Goal: Complete application form: Complete application form

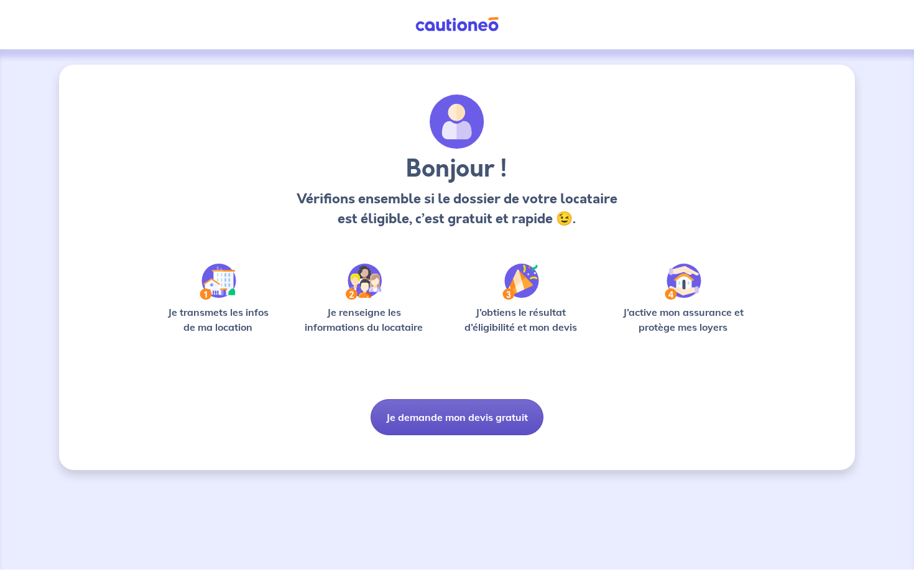
click at [389, 418] on button "Je demande mon devis gratuit" at bounding box center [457, 417] width 173 height 36
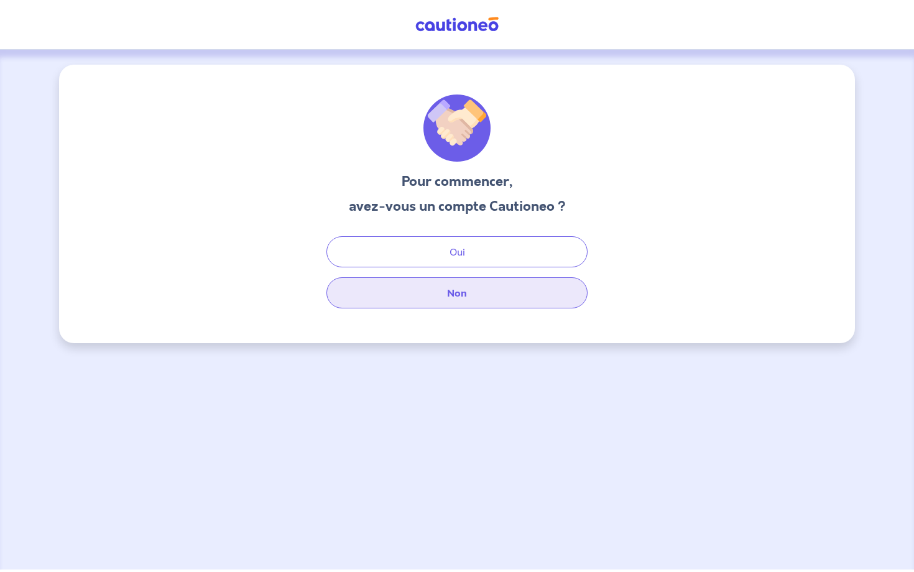
click at [421, 289] on button "Non" at bounding box center [456, 292] width 261 height 31
click at [442, 292] on button "Non" at bounding box center [456, 292] width 261 height 31
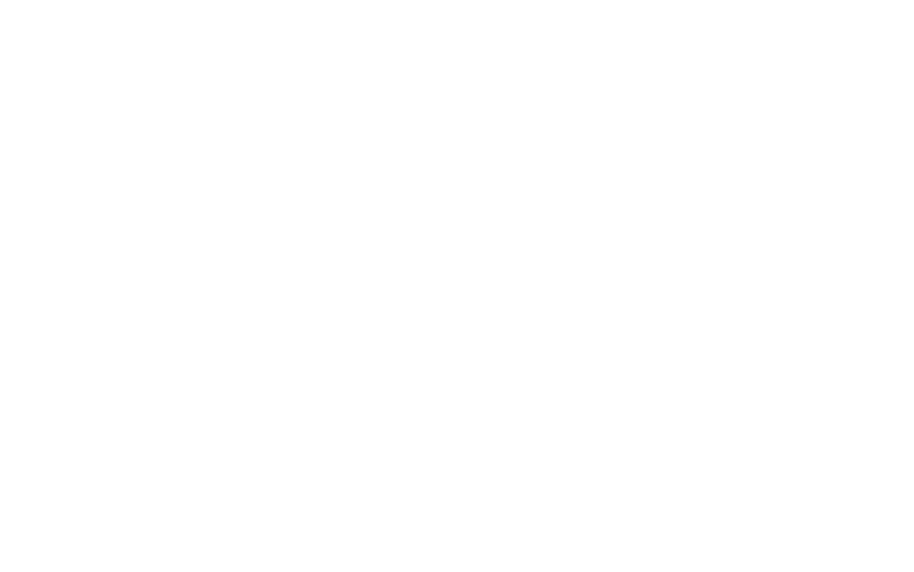
select select "FR"
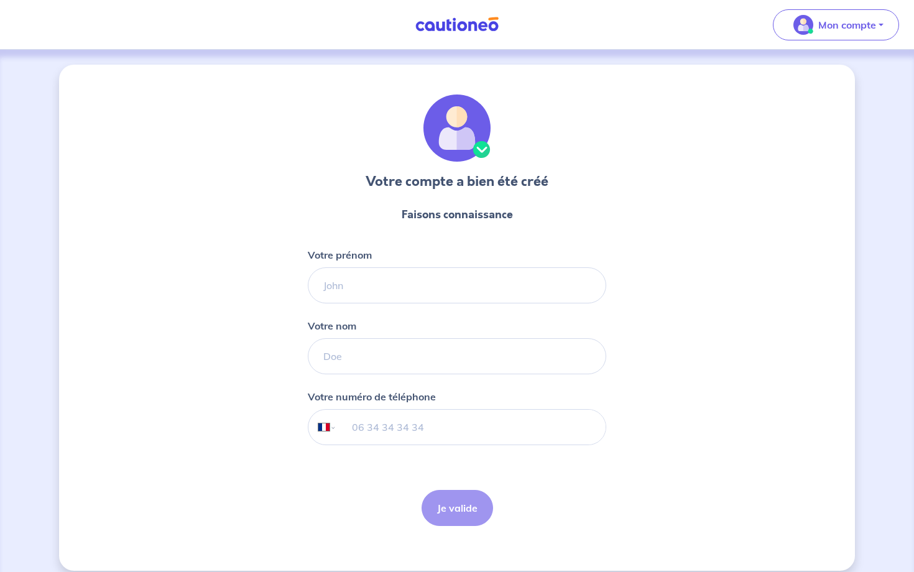
click at [376, 262] on div "Votre prénom" at bounding box center [457, 275] width 298 height 56
click at [305, 292] on div "Votre compte a bien été créé Faisons connaissance Votre prénom Votre nom Votre …" at bounding box center [457, 318] width 796 height 506
type input "Brayan"
type input "TCHASSIM"
click at [360, 421] on input "tel" at bounding box center [471, 427] width 269 height 35
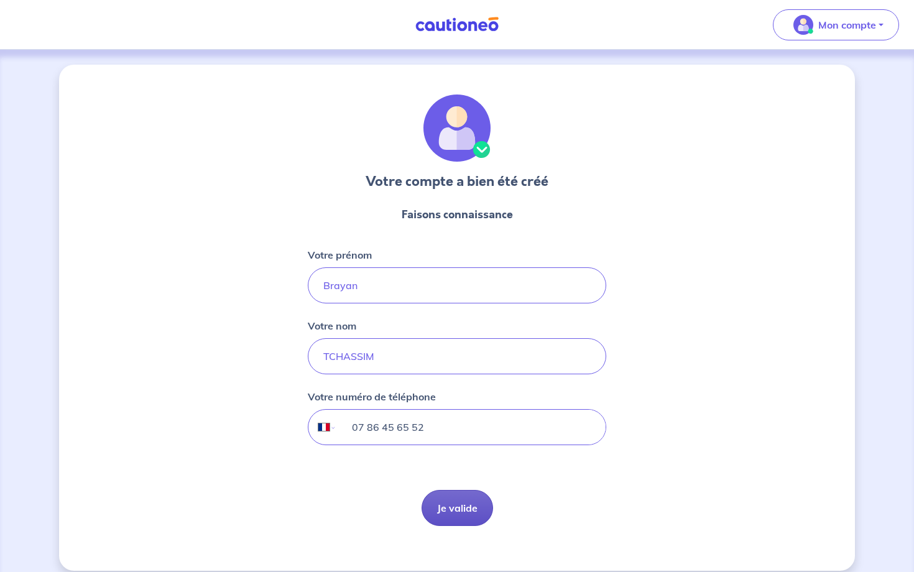
type input "07 86 45 65 52"
click at [453, 499] on button "Je valide" at bounding box center [458, 508] width 72 height 36
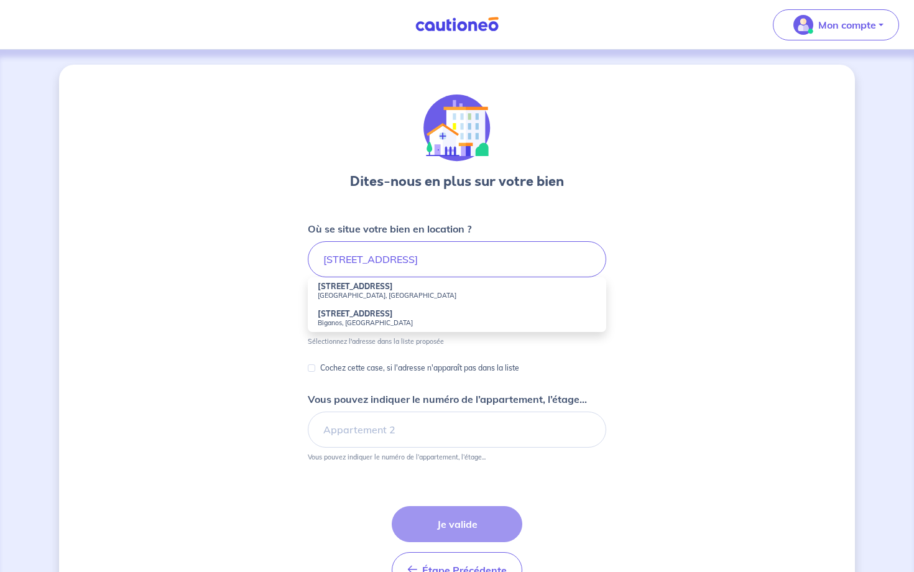
click at [341, 284] on strong "[STREET_ADDRESS]" at bounding box center [355, 286] width 75 height 9
type input "[STREET_ADDRESS]"
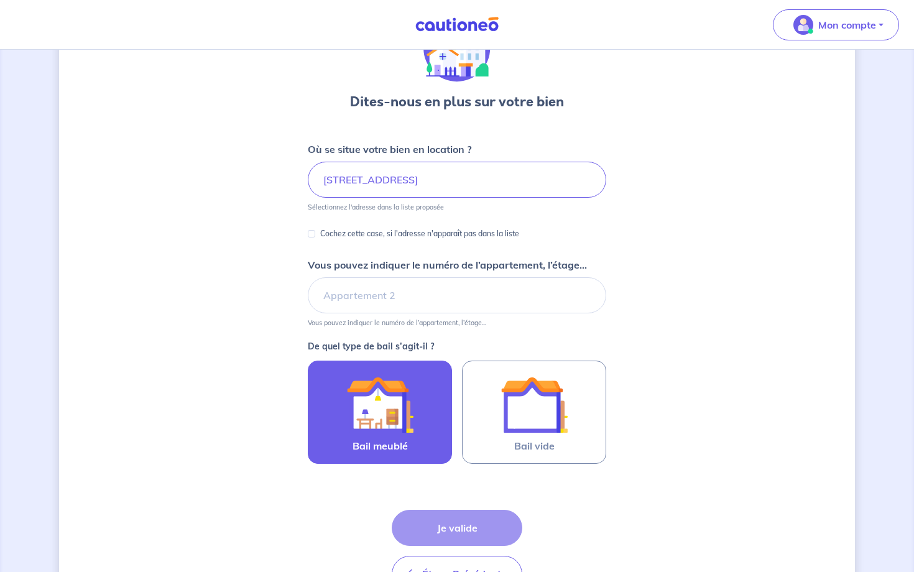
scroll to position [88, 0]
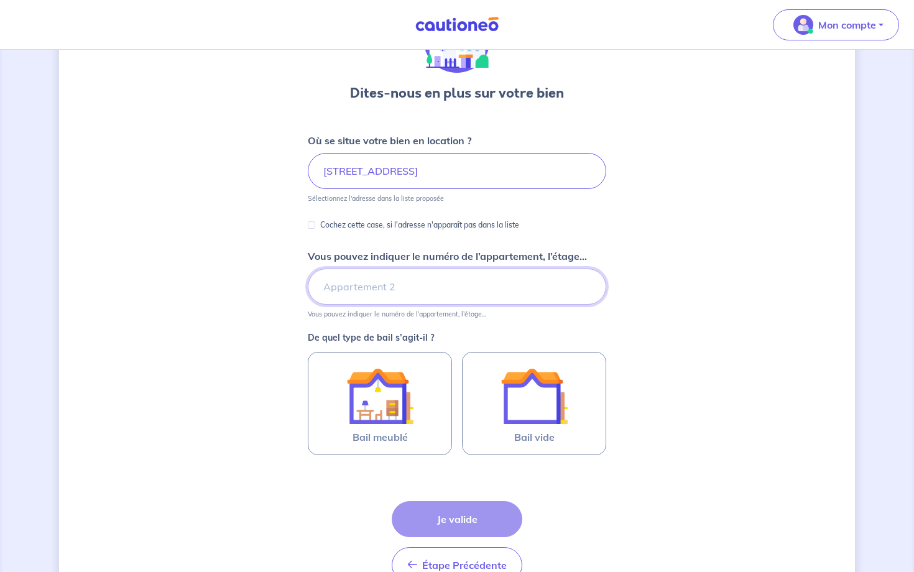
click at [410, 285] on input "Vous pouvez indiquer le numéro de l’appartement, l’étage..." at bounding box center [457, 287] width 298 height 36
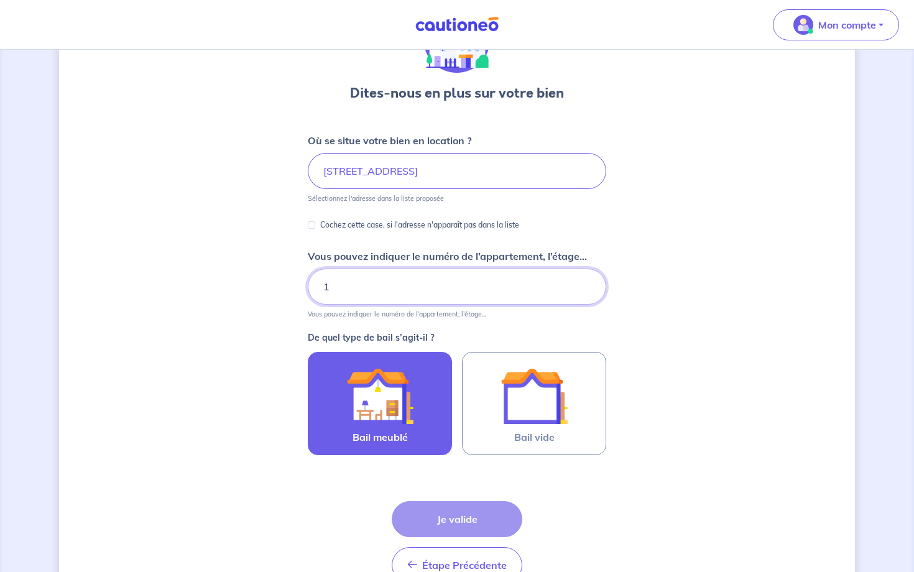
type input "1"
click at [396, 409] on img at bounding box center [379, 396] width 67 height 67
click at [0, 0] on input "Bail meublé" at bounding box center [0, 0] width 0 height 0
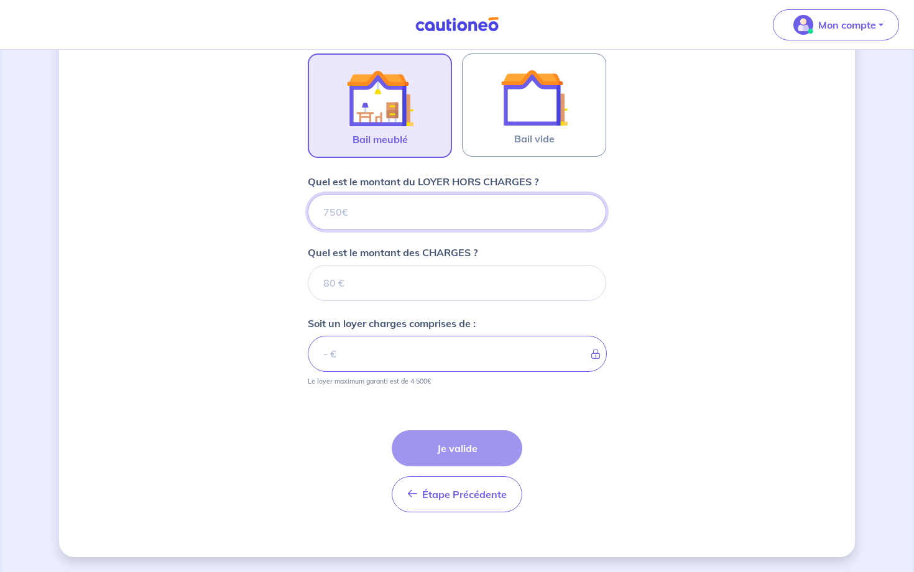
scroll to position [387, 0]
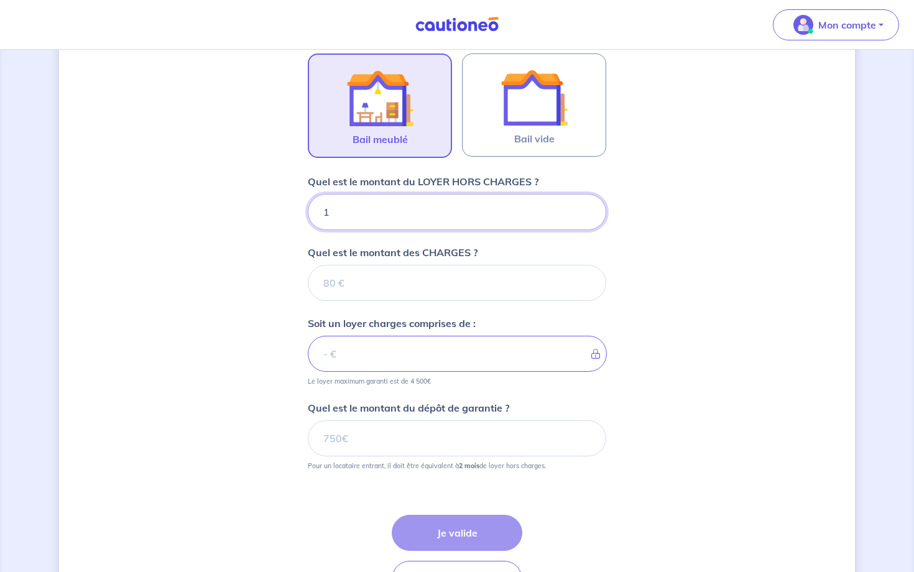
type input "11"
type input "1100"
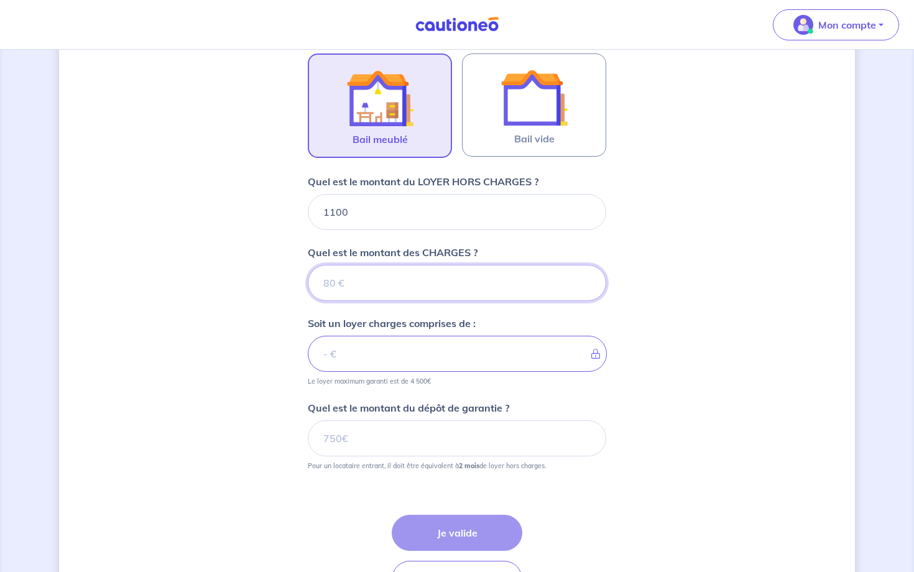
click at [442, 277] on input "Quel est le montant des CHARGES ?" at bounding box center [457, 283] width 298 height 36
type input "100"
type input "1200"
type input "100"
click at [463, 435] on input "Quel est le montant du dépôt de garantie ?" at bounding box center [457, 438] width 298 height 36
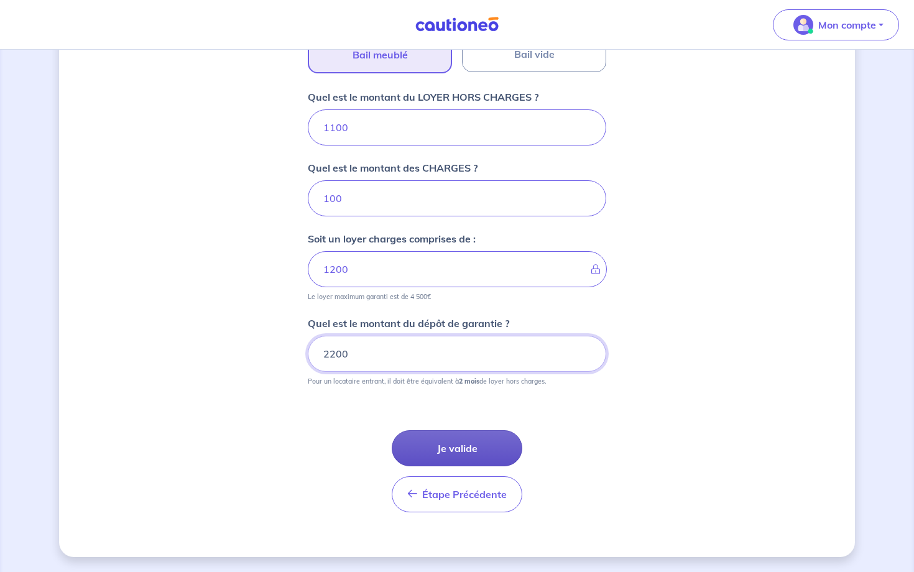
scroll to position [471, 0]
type input "2200"
click at [471, 460] on button "Je valide" at bounding box center [457, 448] width 131 height 36
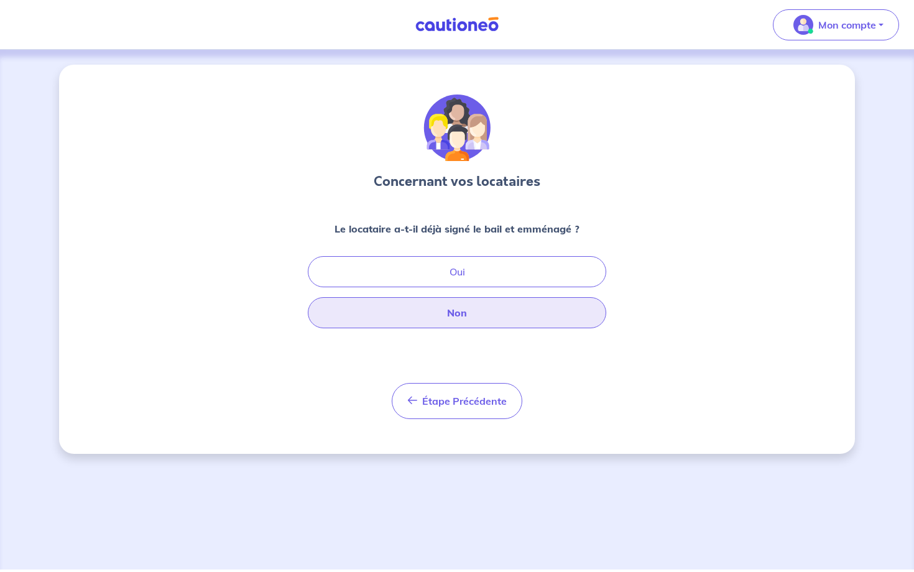
click at [466, 323] on button "Non" at bounding box center [457, 312] width 298 height 31
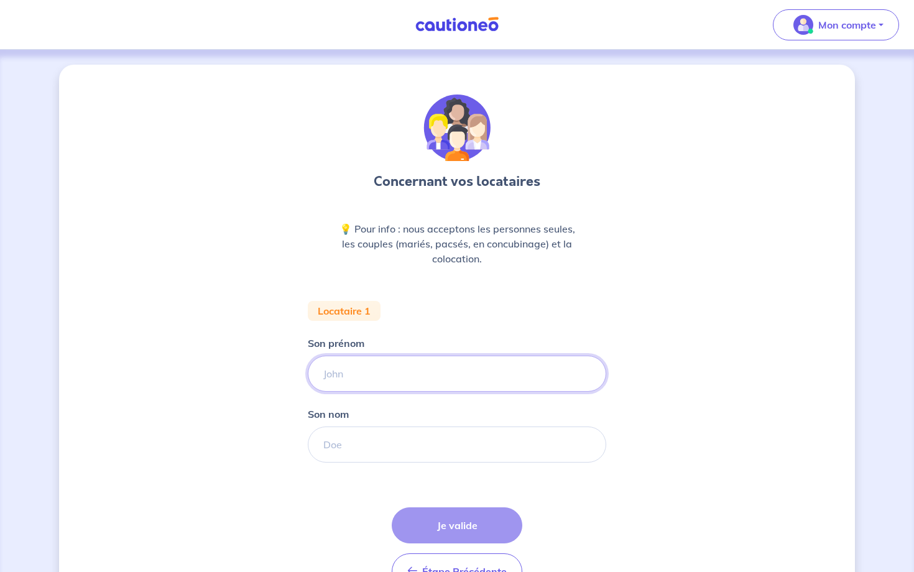
click at [438, 371] on input "Son prénom" at bounding box center [457, 374] width 298 height 36
type input "Mathis"
click at [427, 457] on input "Son nom" at bounding box center [457, 445] width 298 height 36
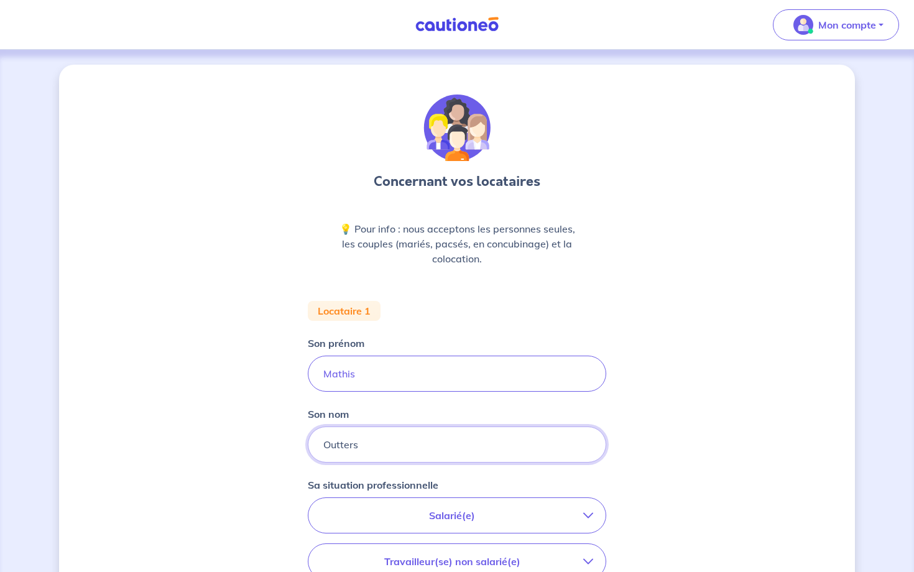
type input "Outters"
click at [432, 513] on p "Salarié(e)" at bounding box center [452, 515] width 262 height 15
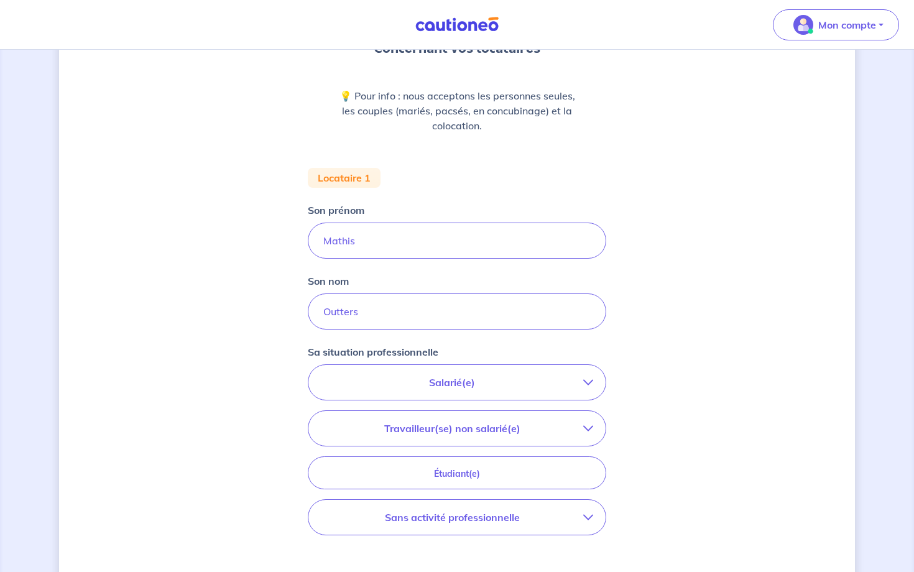
scroll to position [175, 0]
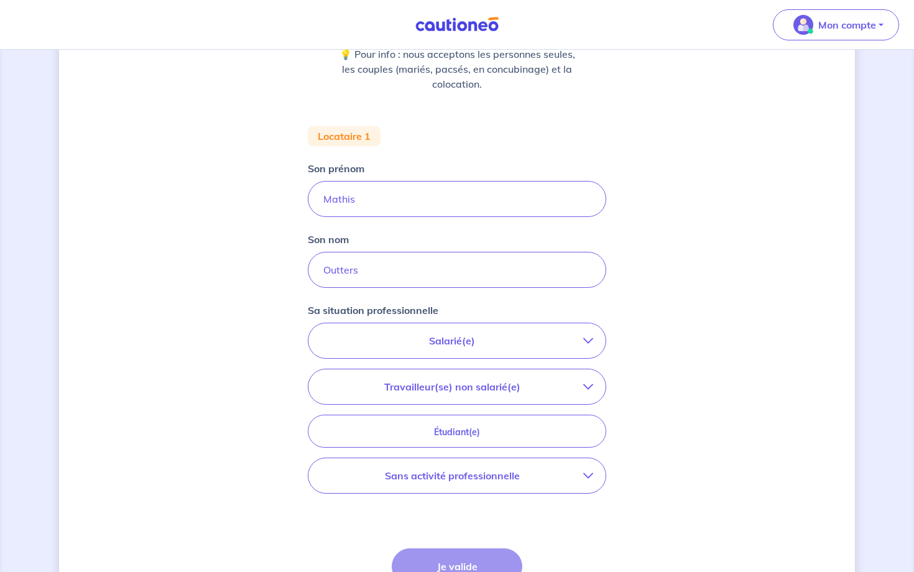
click at [444, 338] on p "Salarié(e)" at bounding box center [452, 340] width 262 height 15
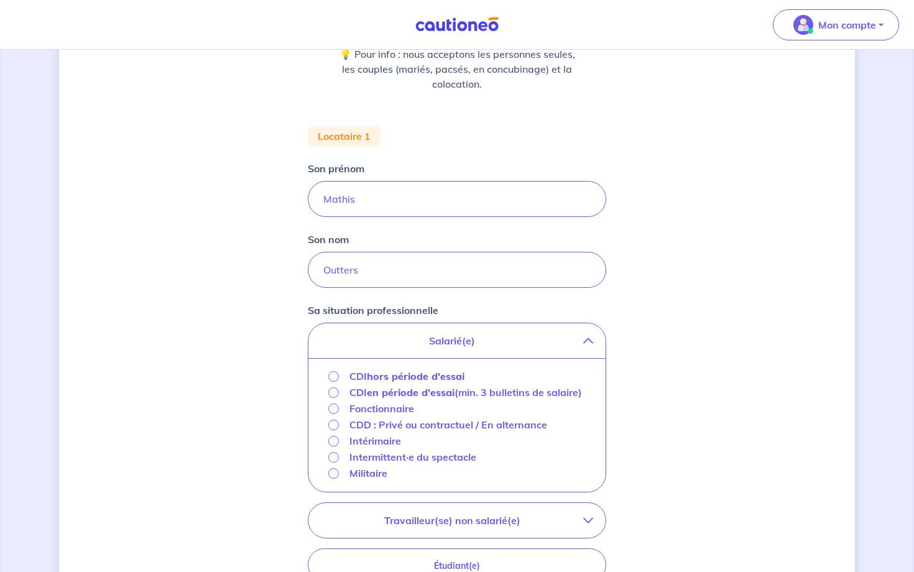
click at [414, 400] on p "CDI en période d'essai (min. 3 bulletins de salaire)" at bounding box center [465, 392] width 233 height 15
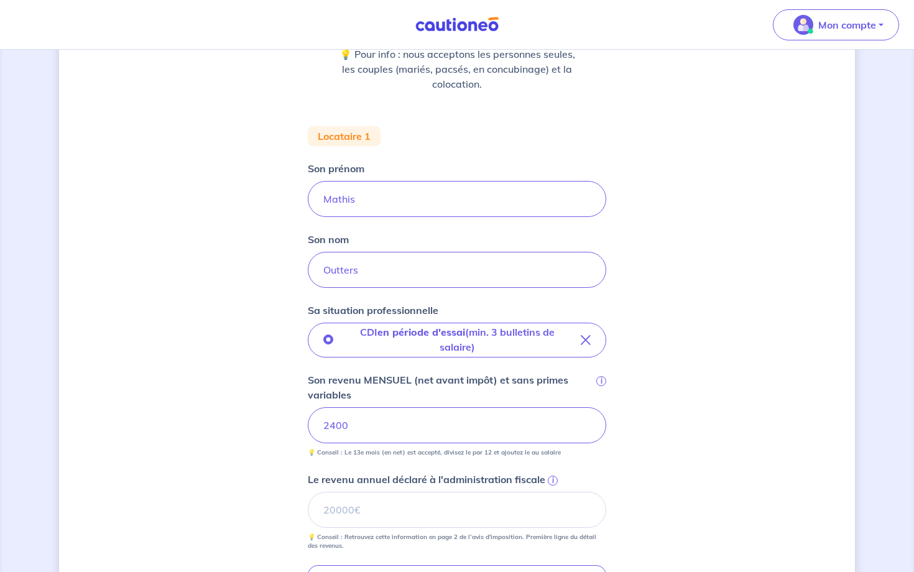
click at [716, 432] on div "Concernant vos locataires 💡 Pour info : nous acceptons les personnes seules, le…" at bounding box center [457, 375] width 796 height 971
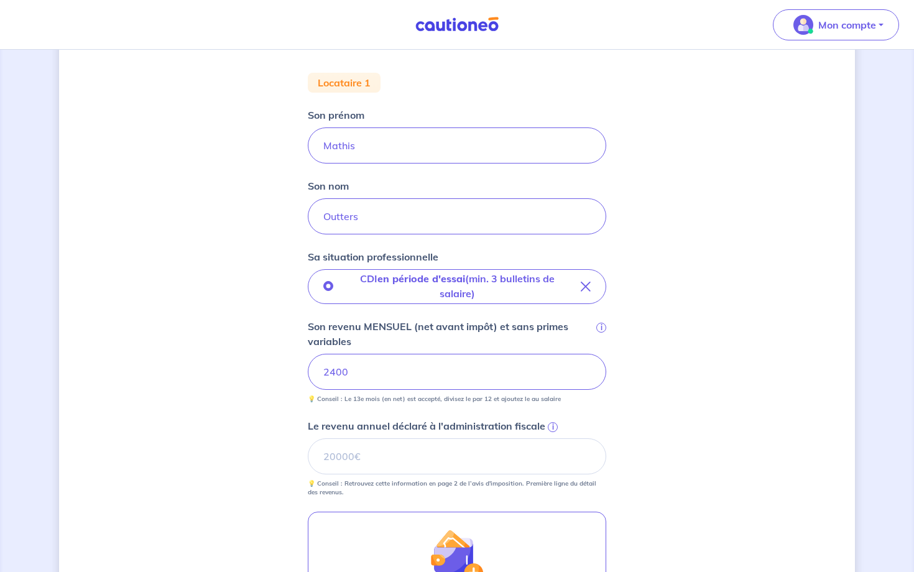
scroll to position [401, 0]
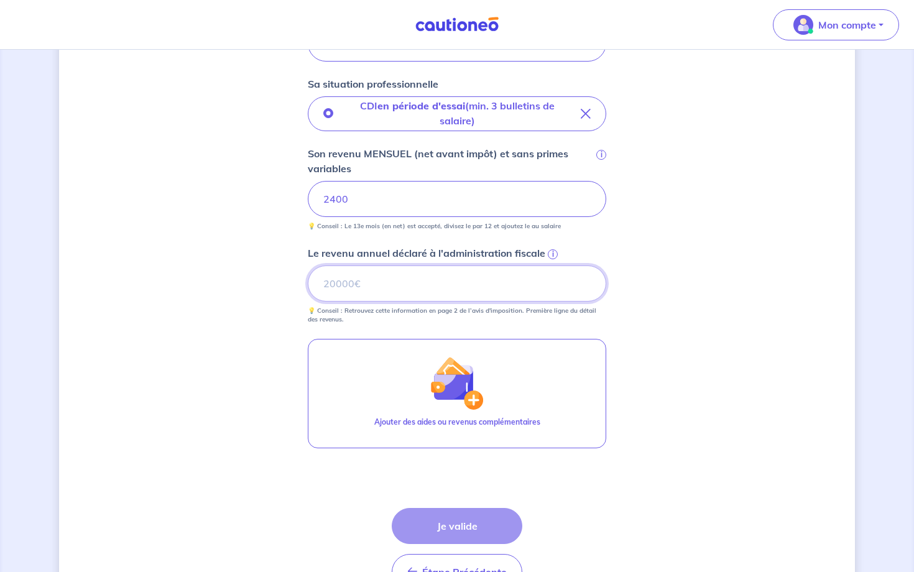
click at [561, 289] on input "Le revenu annuel déclaré à l'administration fiscale i" at bounding box center [457, 284] width 298 height 36
click at [549, 251] on span "i" at bounding box center [553, 254] width 10 height 10
click at [549, 266] on input "Le revenu annuel déclaré à l'administration fiscale i" at bounding box center [457, 284] width 298 height 36
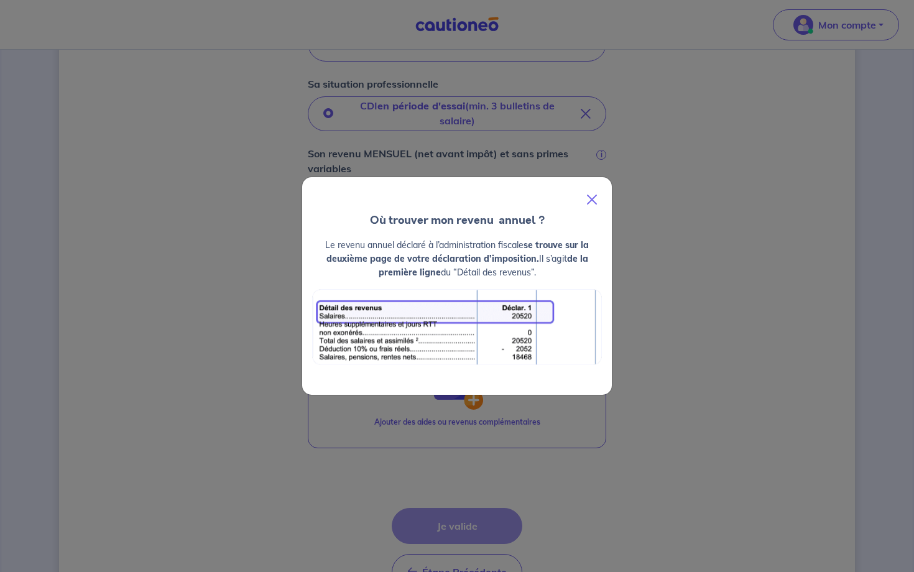
click at [590, 200] on button "Close" at bounding box center [592, 199] width 30 height 35
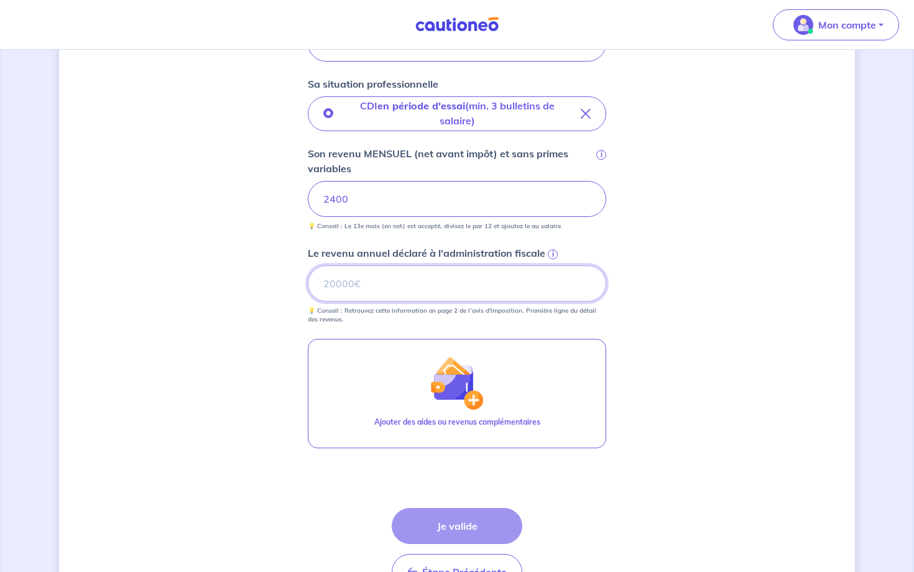
click at [397, 279] on input "Le revenu annuel déclaré à l'administration fiscale i" at bounding box center [457, 284] width 298 height 36
type input "28800"
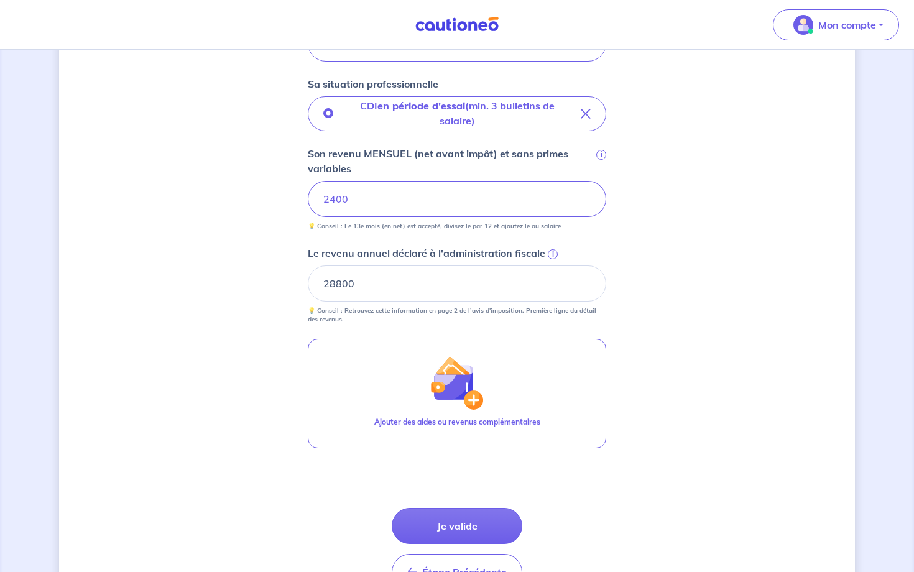
click at [681, 405] on div "Concernant vos locataires 💡 Pour info : nous acceptons les personnes seules, le…" at bounding box center [457, 149] width 796 height 971
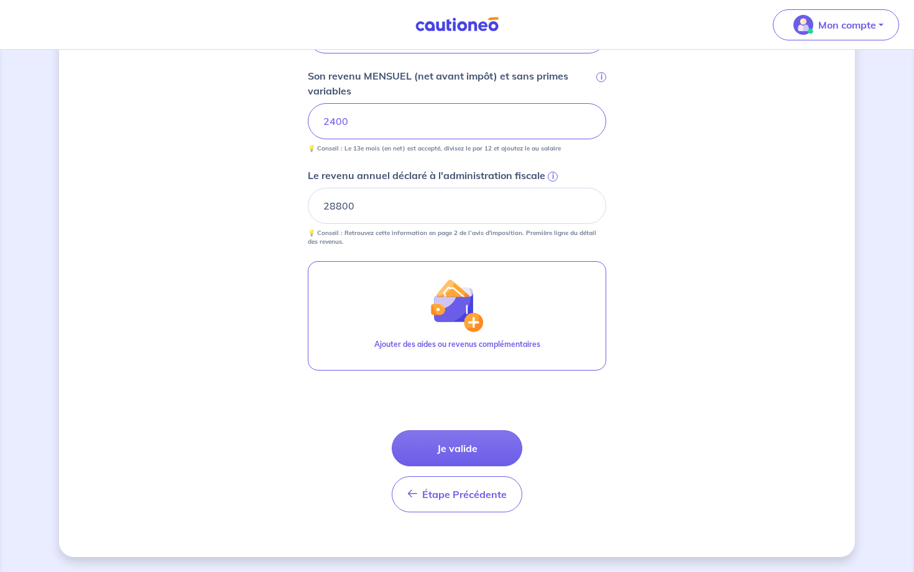
scroll to position [479, 0]
click at [432, 444] on button "Je valide" at bounding box center [457, 448] width 131 height 36
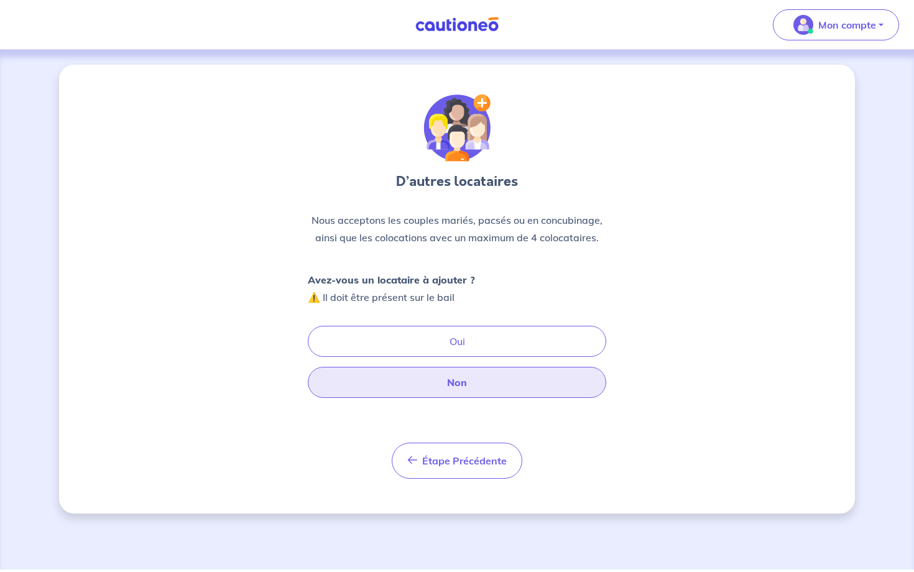
click at [435, 379] on button "Non" at bounding box center [457, 382] width 298 height 31
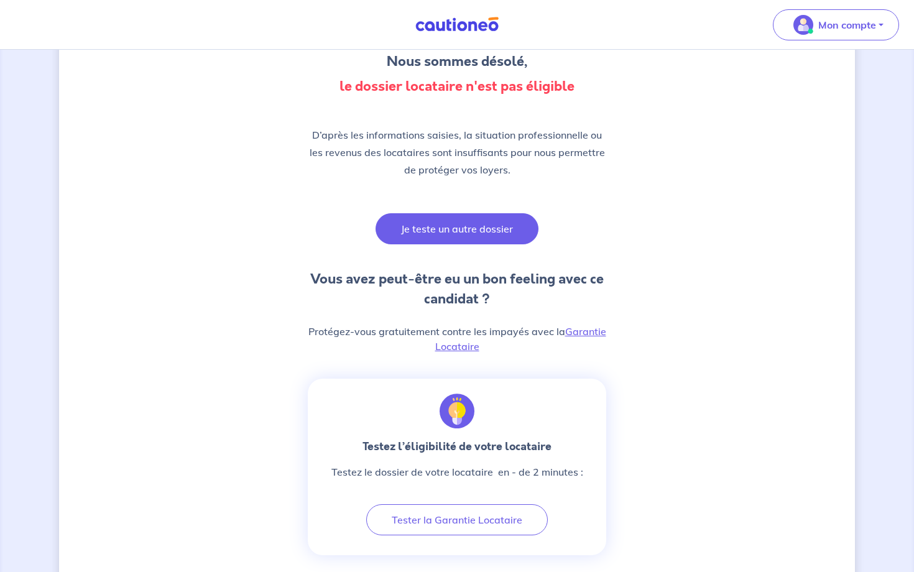
scroll to position [119, 0]
click at [488, 240] on button "Je teste un autre dossier" at bounding box center [457, 229] width 163 height 31
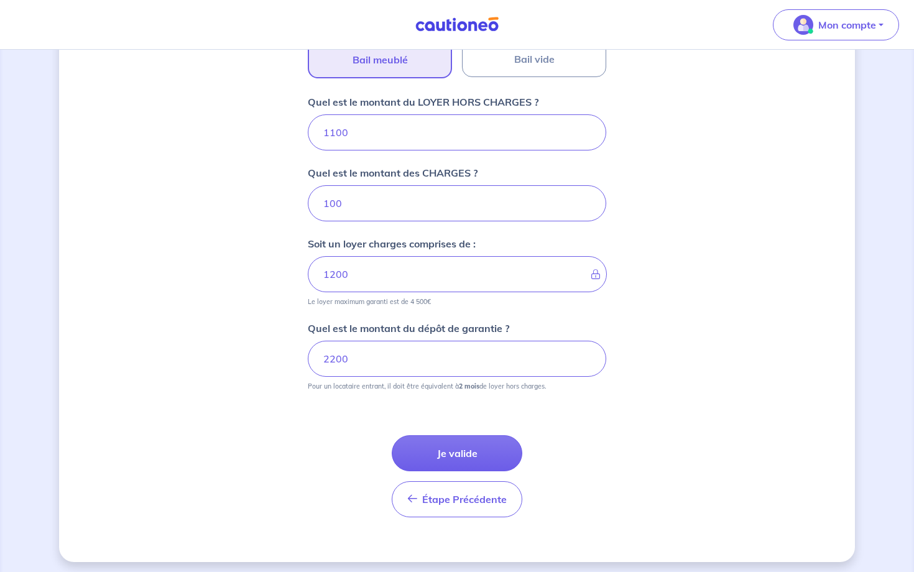
scroll to position [470, 0]
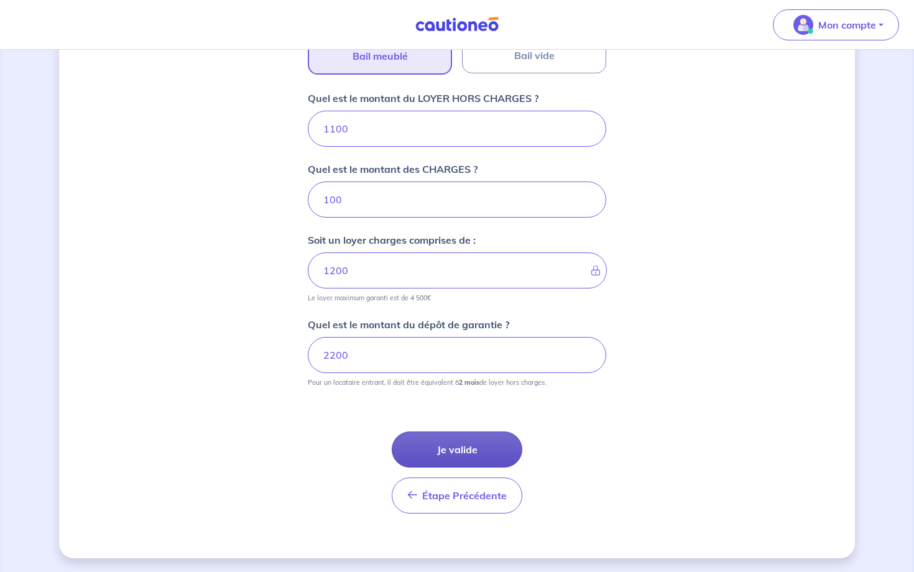
click at [492, 439] on button "Je valide" at bounding box center [457, 450] width 131 height 36
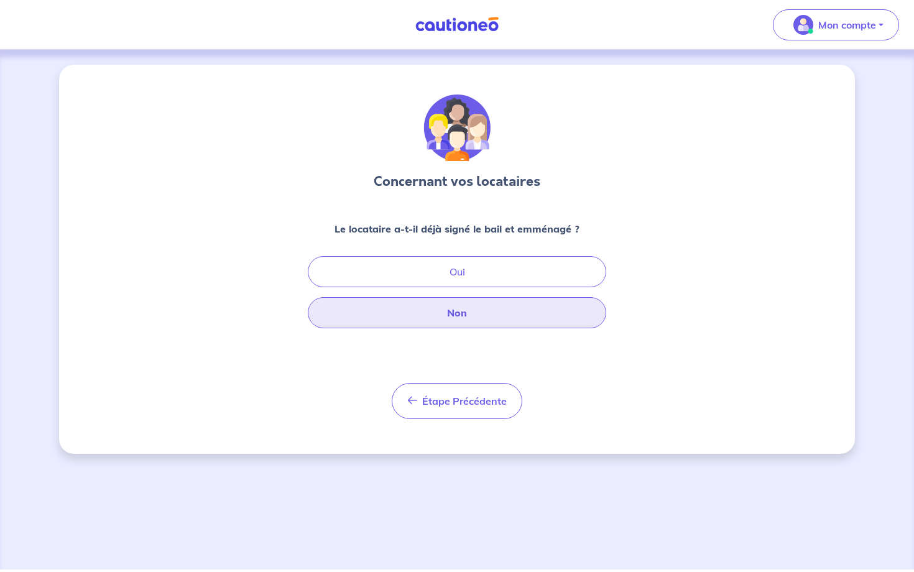
click at [501, 312] on button "Non" at bounding box center [457, 312] width 298 height 31
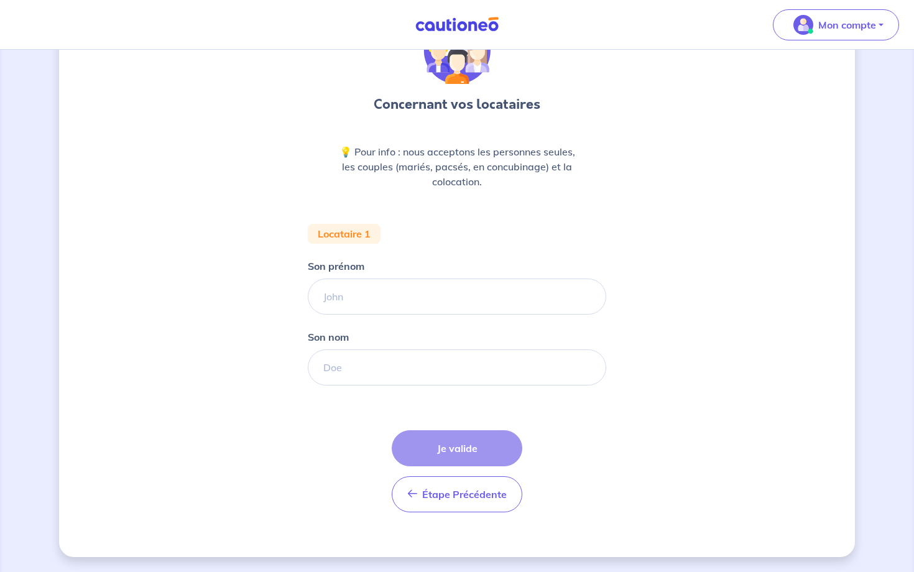
scroll to position [77, 0]
click at [386, 309] on input "Son prénom" at bounding box center [457, 297] width 298 height 36
type input "Mathis"
click at [386, 392] on form "Locataire 1 Son prénom [PERSON_NAME] Son nom Étape Précédente Précédent Je vali…" at bounding box center [457, 373] width 298 height 298
click at [360, 338] on div "Son nom" at bounding box center [457, 358] width 298 height 56
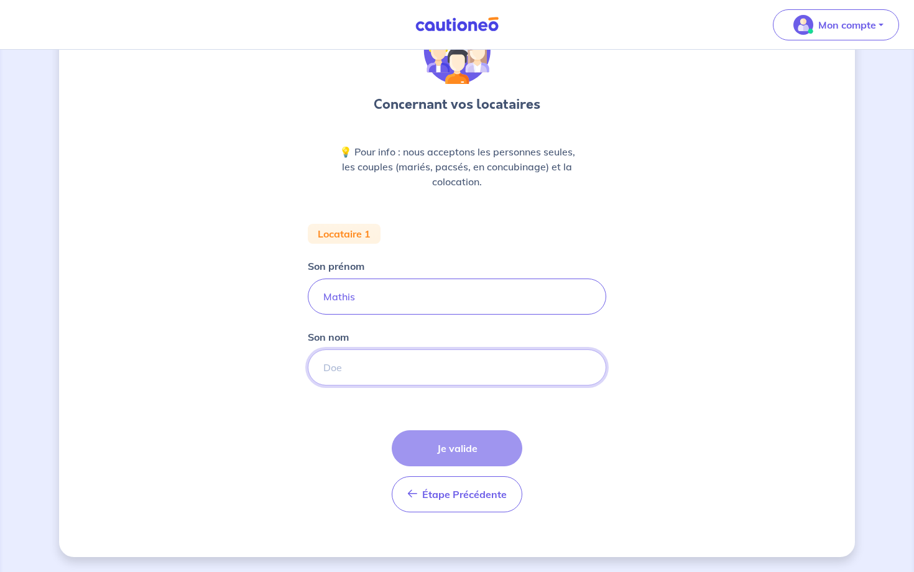
click at [343, 372] on input "Son nom" at bounding box center [457, 367] width 298 height 36
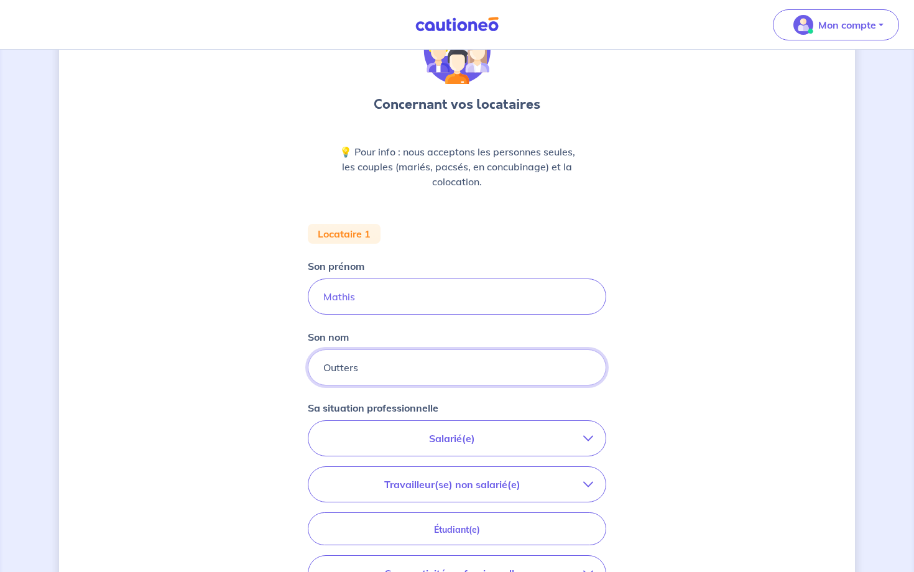
type input "Outters"
click at [332, 425] on button "Salarié(e)" at bounding box center [456, 438] width 297 height 35
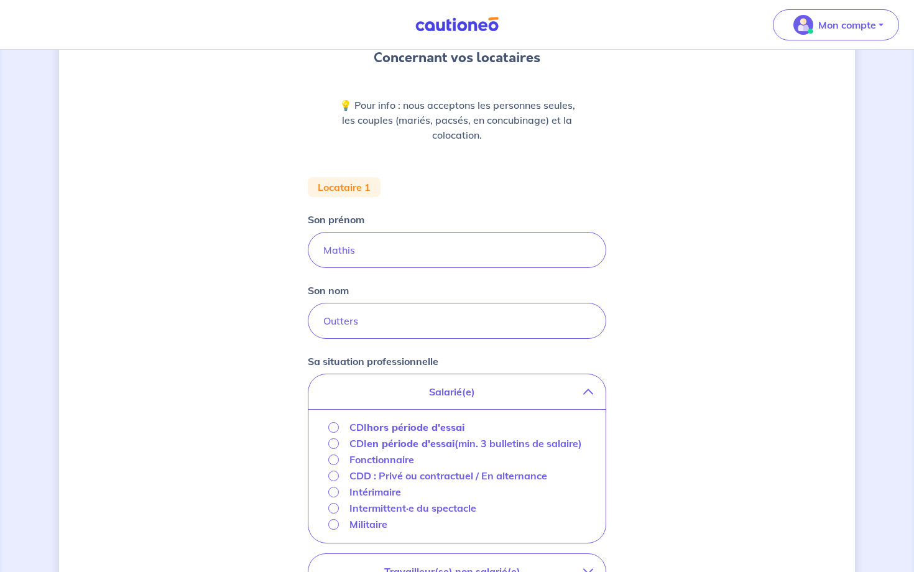
scroll to position [201, 0]
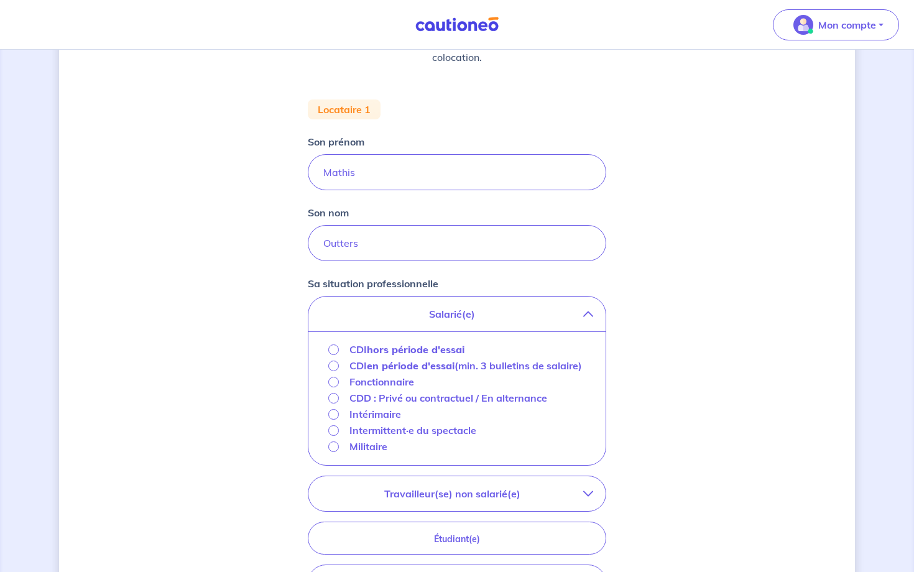
click at [351, 365] on p "CDI en période d'essai (min. 3 bulletins de salaire)" at bounding box center [465, 365] width 233 height 15
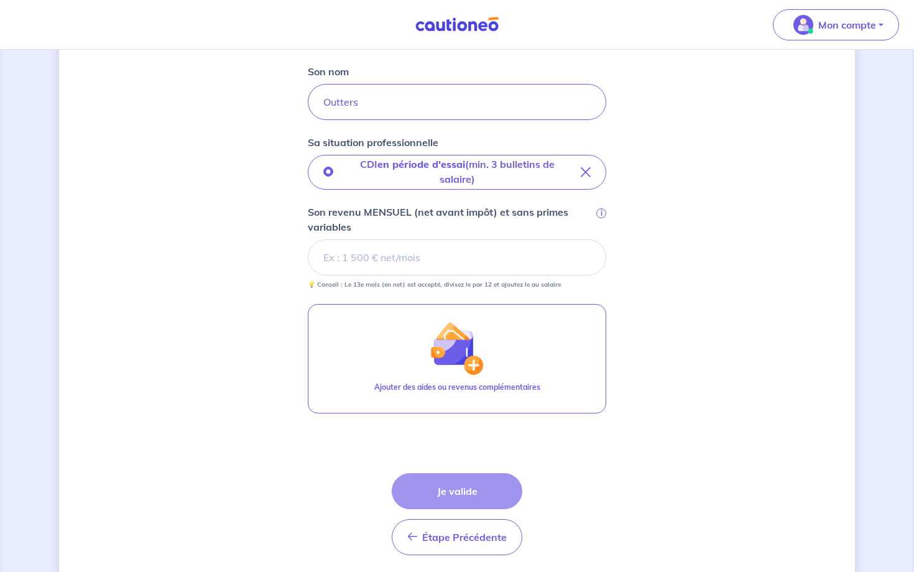
scroll to position [383, 0]
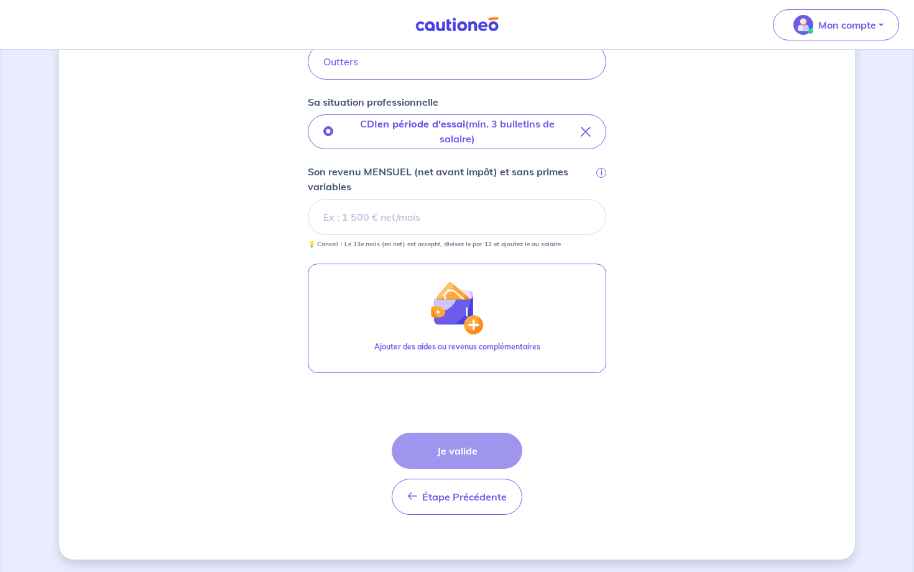
click at [386, 149] on div "CDI en période d'essai (min. 3 bulletins de salaire) Son revenu MENSUEL (net av…" at bounding box center [457, 181] width 298 height 134
click at [388, 232] on input "Son revenu MENSUEL (net avant impôt) et sans primes variables i" at bounding box center [457, 217] width 298 height 36
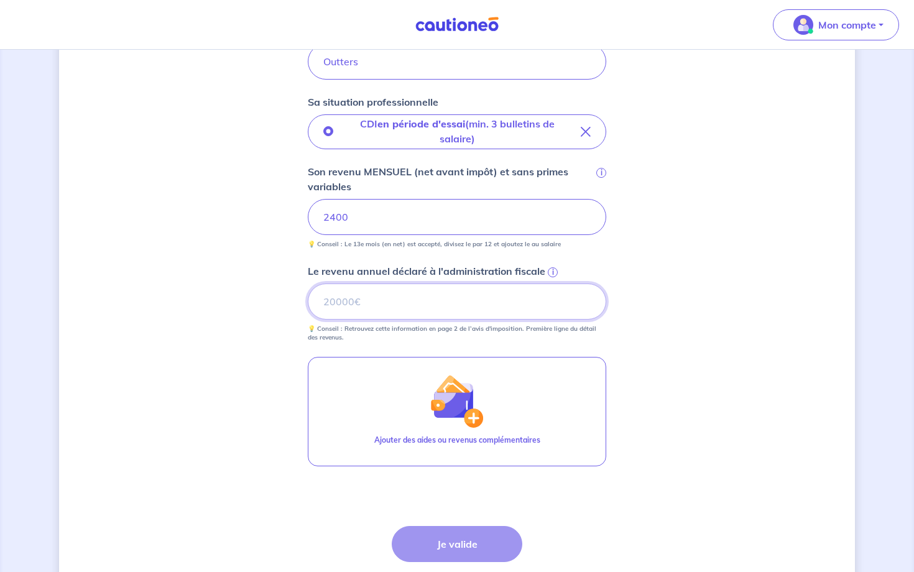
click at [409, 317] on input "Le revenu annuel déclaré à l'administration fiscale i" at bounding box center [457, 302] width 298 height 36
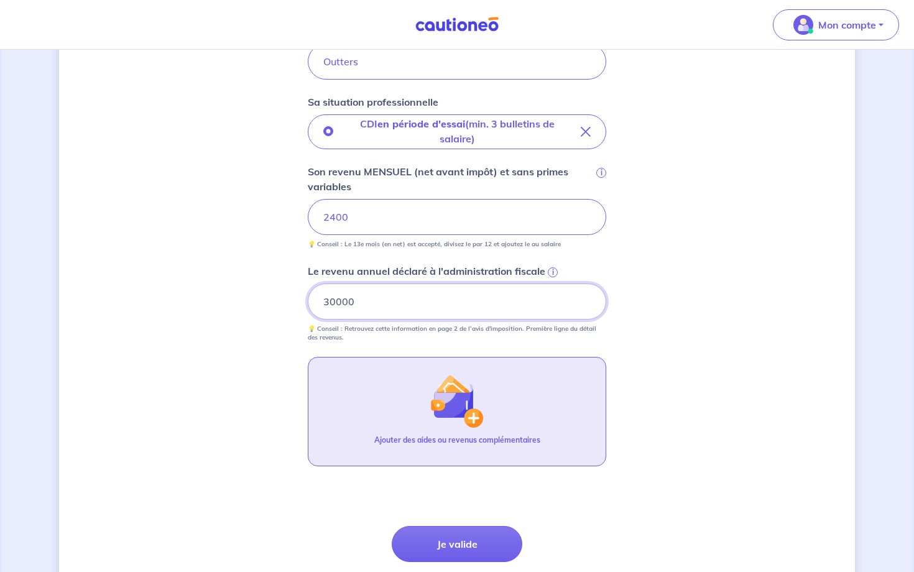
type input "30000"
click at [443, 396] on img "button" at bounding box center [456, 400] width 53 height 53
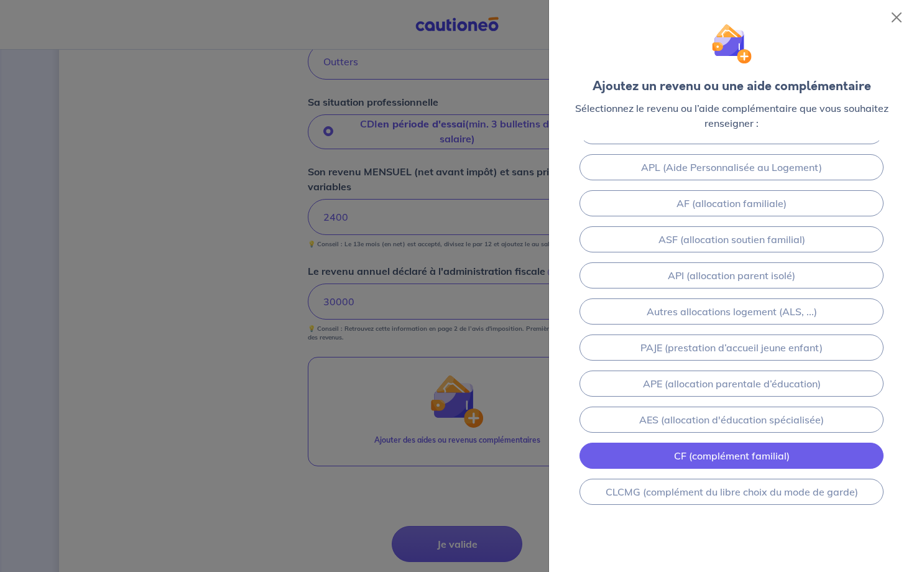
scroll to position [136, 0]
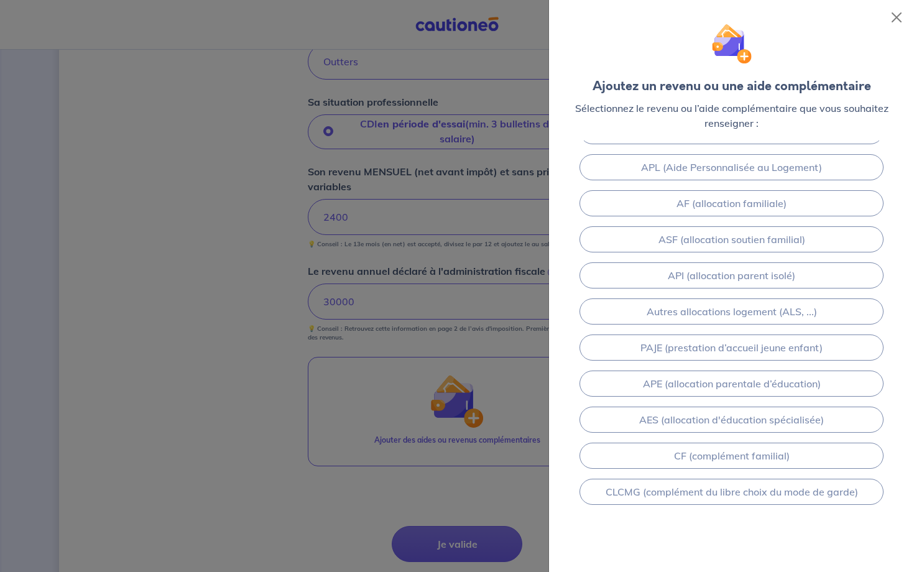
click at [815, 565] on div "Revenu foncier Pension (alimentaire, invalidité) AAH (Allocations aux adultes h…" at bounding box center [731, 357] width 365 height 432
click at [450, 499] on div at bounding box center [457, 286] width 914 height 572
click at [458, 509] on div at bounding box center [457, 286] width 914 height 572
click at [896, 17] on button "Close" at bounding box center [897, 17] width 20 height 20
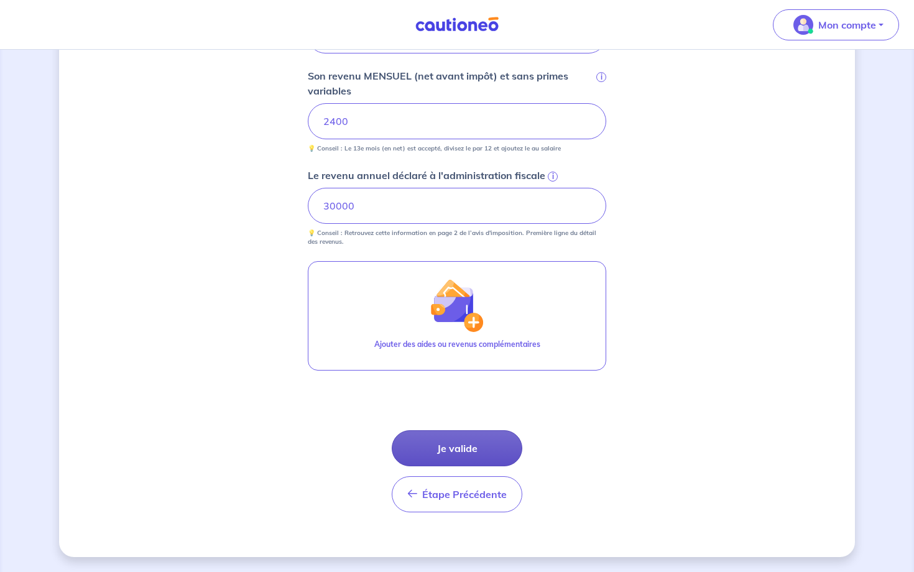
scroll to position [479, 0]
click at [492, 439] on button "Je valide" at bounding box center [457, 448] width 131 height 36
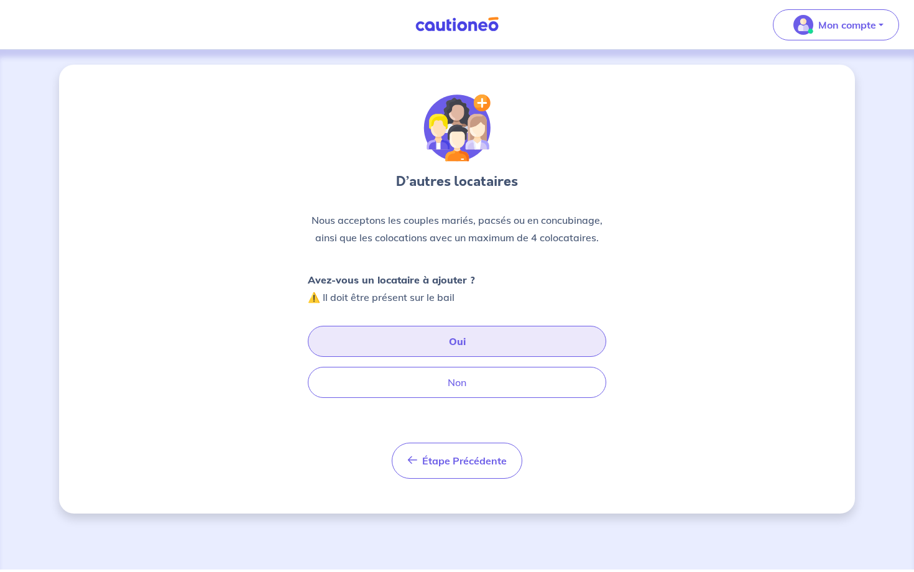
click at [487, 338] on button "Oui" at bounding box center [457, 341] width 298 height 31
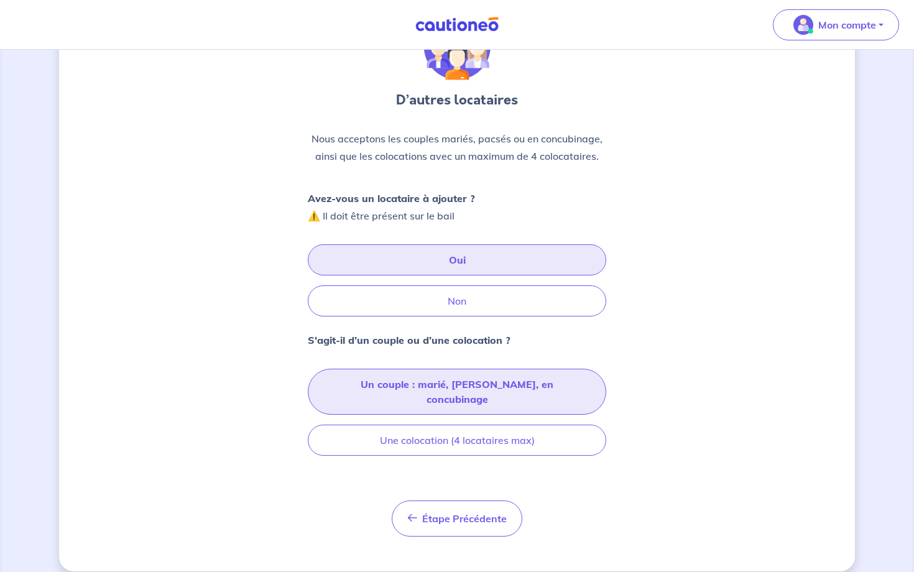
scroll to position [81, 0]
click at [514, 377] on button "Un couple : marié, [PERSON_NAME], en concubinage" at bounding box center [457, 392] width 298 height 46
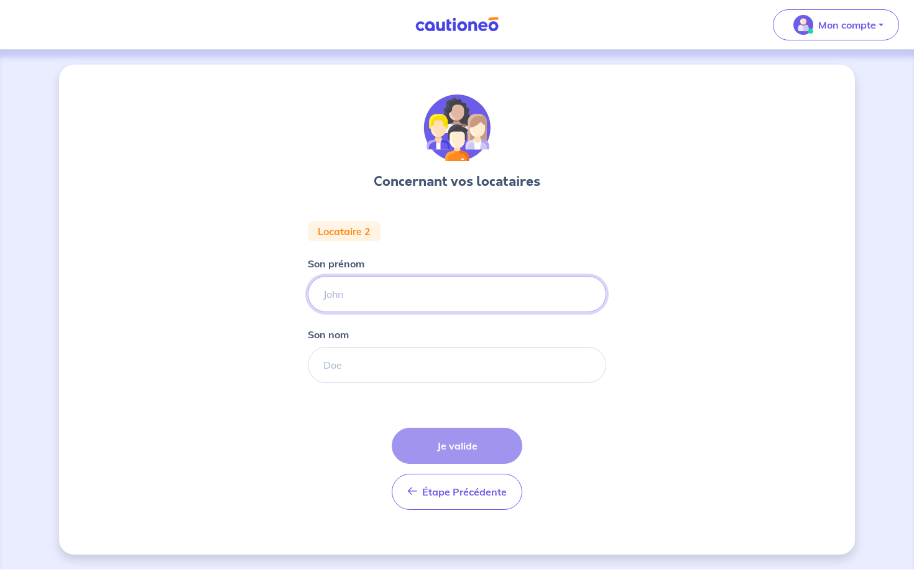
click at [475, 292] on input "Son prénom" at bounding box center [457, 294] width 298 height 36
type input "[PERSON_NAME]"
click at [461, 360] on input "Son nom" at bounding box center [457, 365] width 298 height 36
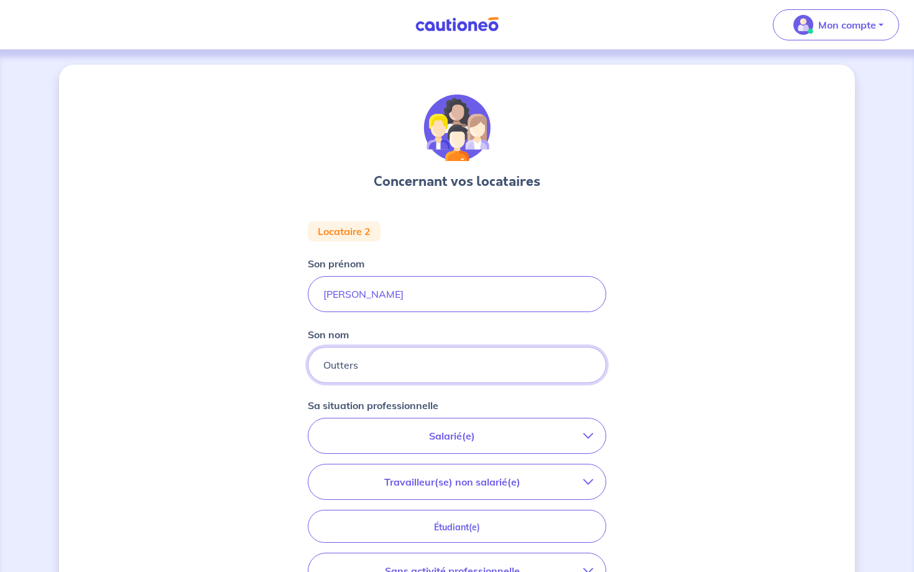
type input "Outters"
click at [460, 441] on p "Salarié(e)" at bounding box center [452, 435] width 262 height 15
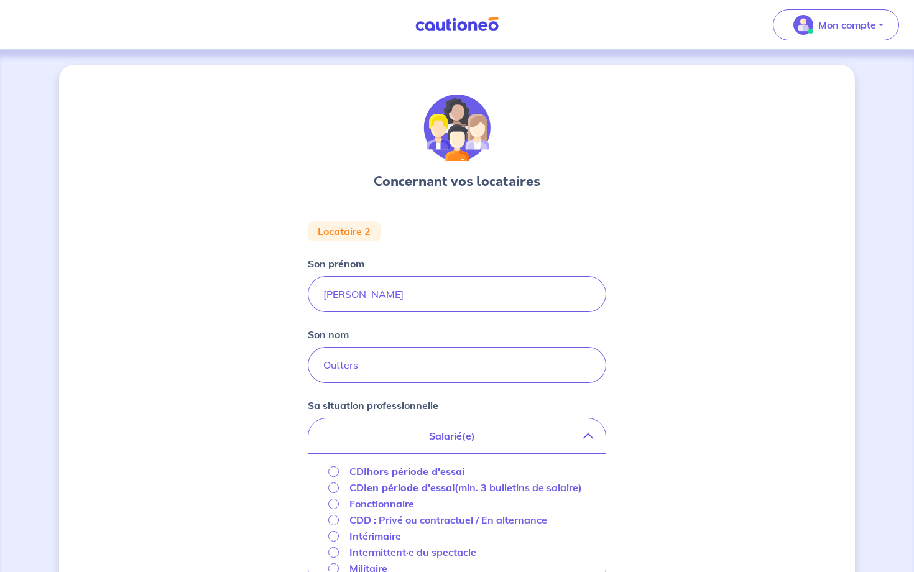
click at [429, 492] on strong "en période d'essai" at bounding box center [411, 487] width 88 height 12
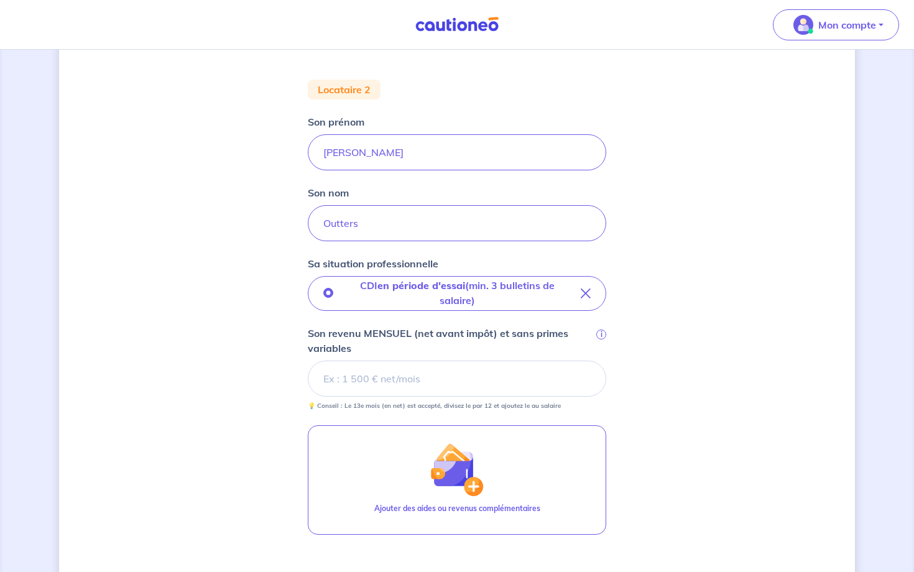
scroll to position [205, 0]
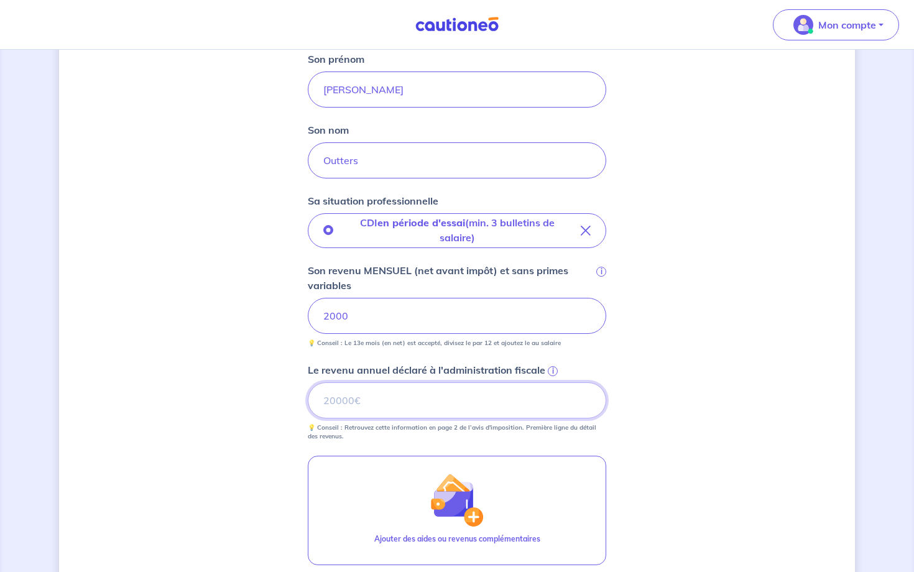
click at [454, 397] on input "Le revenu annuel déclaré à l'administration fiscale i" at bounding box center [457, 400] width 298 height 36
type input "24000"
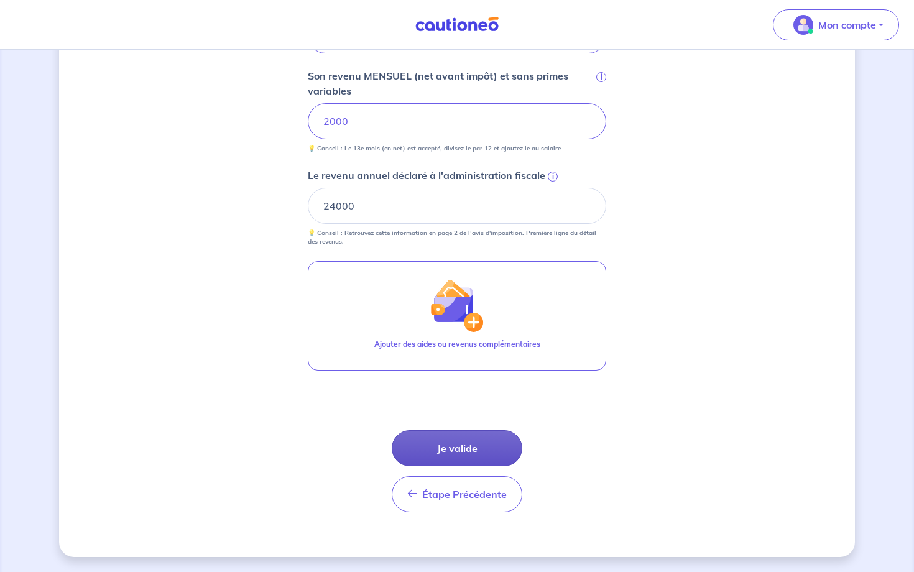
scroll to position [399, 0]
click at [468, 446] on button "Je valide" at bounding box center [457, 448] width 131 height 36
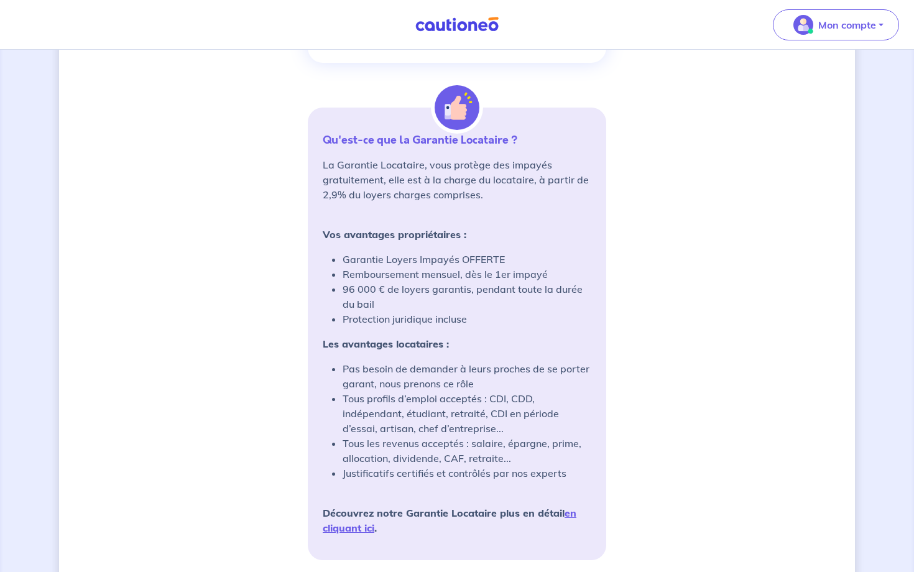
scroll to position [890, 0]
